Goal: Information Seeking & Learning: Understand process/instructions

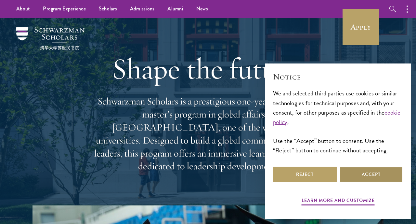
click at [365, 170] on button "Accept" at bounding box center [371, 174] width 64 height 16
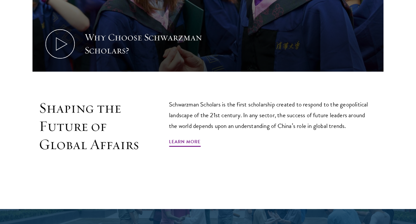
scroll to position [333, 0]
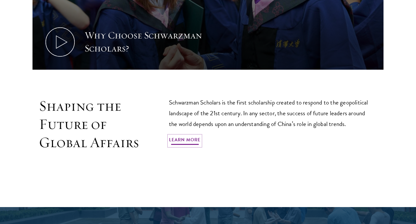
click at [197, 136] on link "Learn More" at bounding box center [185, 141] width 32 height 10
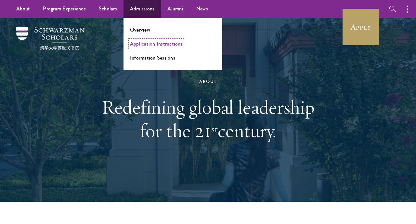
click at [149, 47] on link "Application Instructions" at bounding box center [156, 43] width 53 height 7
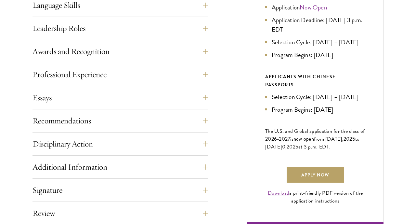
scroll to position [381, 0]
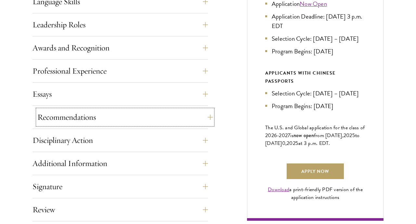
click at [64, 119] on button "Recommendations" at bounding box center [125, 117] width 176 height 16
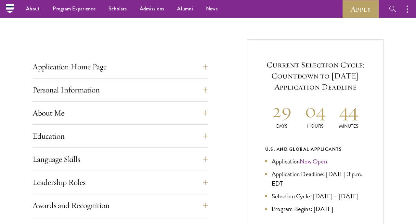
scroll to position [0, 0]
